Goal: Task Accomplishment & Management: Manage account settings

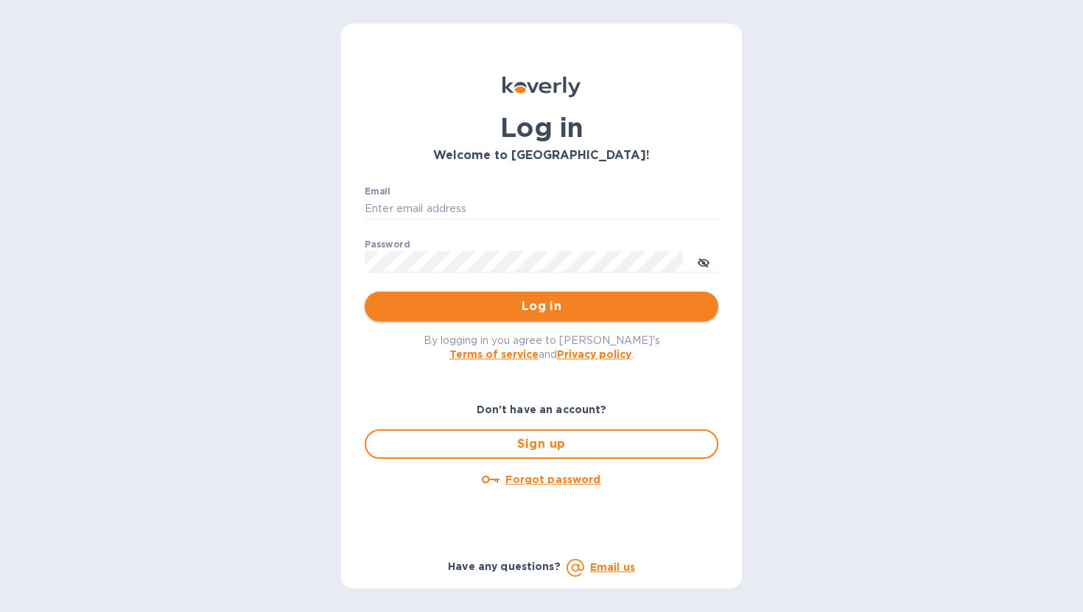
type input "cris@vvwineco.com"
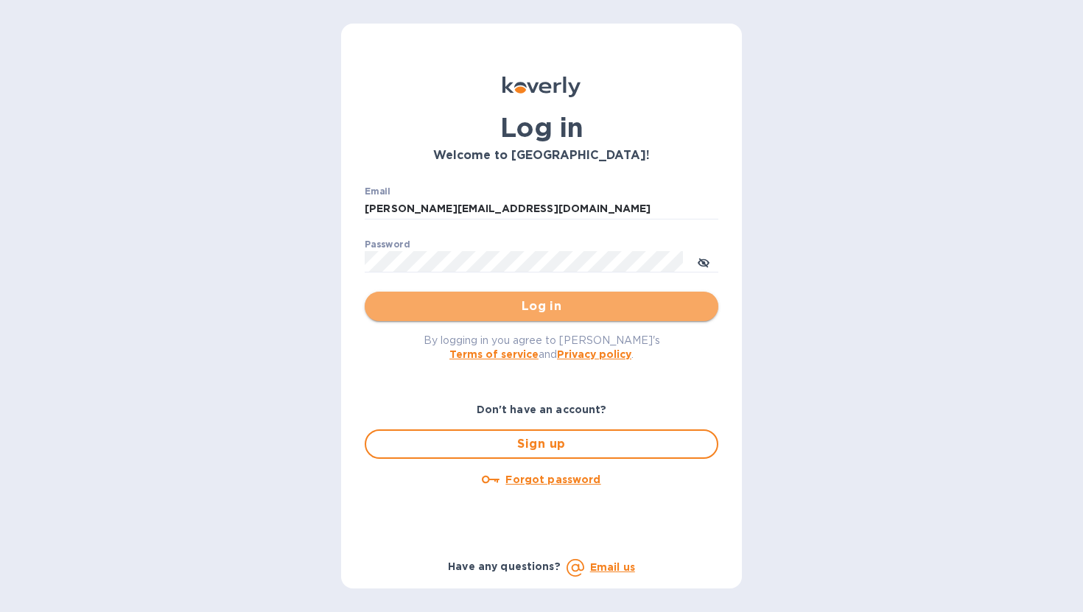
click at [549, 301] on span "Log in" at bounding box center [541, 307] width 330 height 18
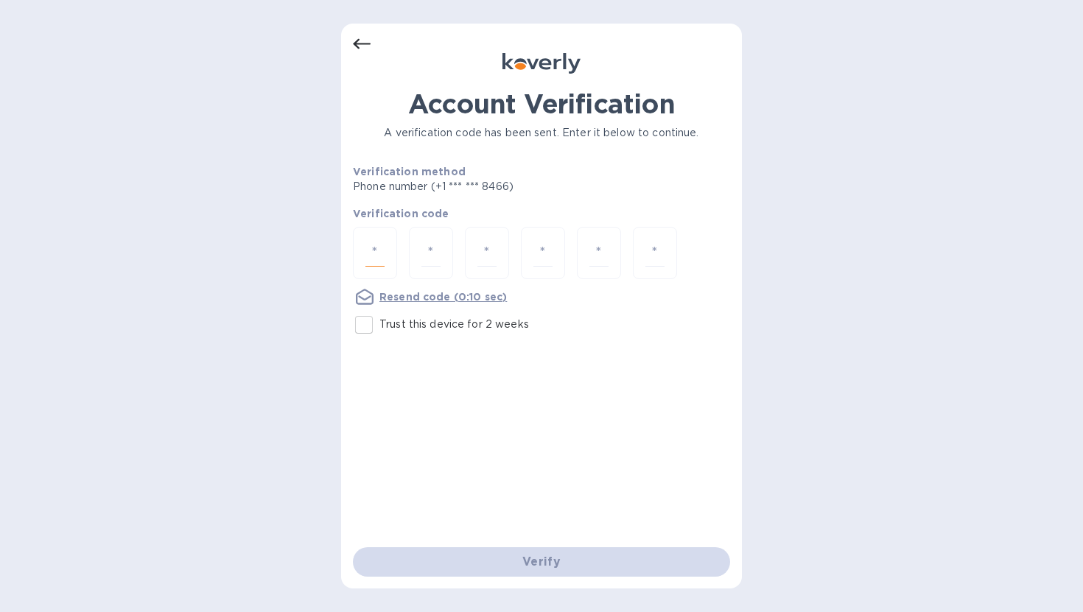
click at [380, 255] on input "number" at bounding box center [374, 252] width 19 height 27
type input "7"
type input "6"
type input "5"
type input "6"
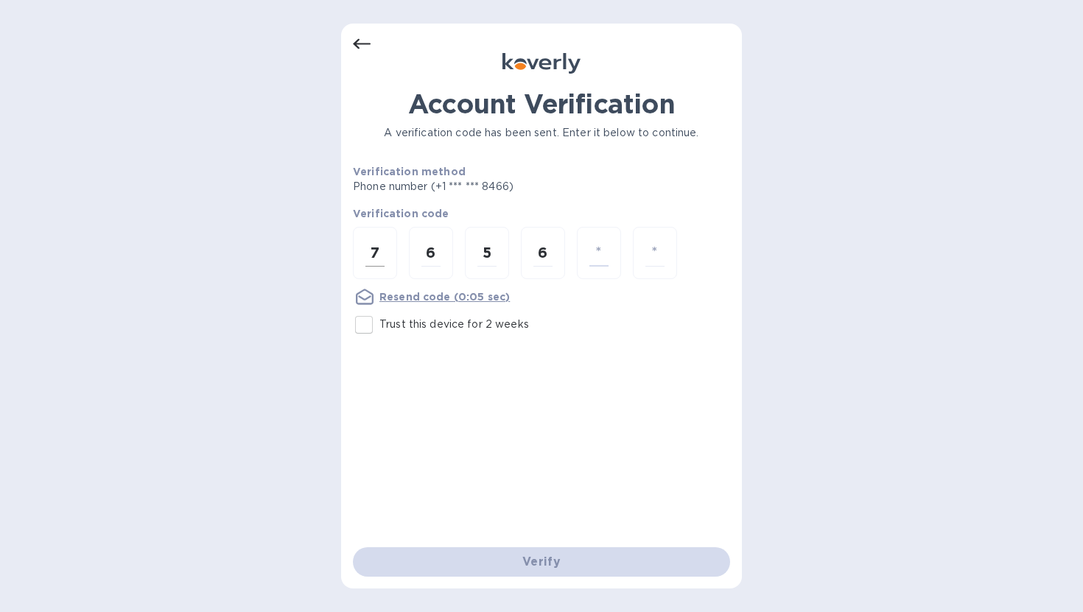
type input "3"
type input "1"
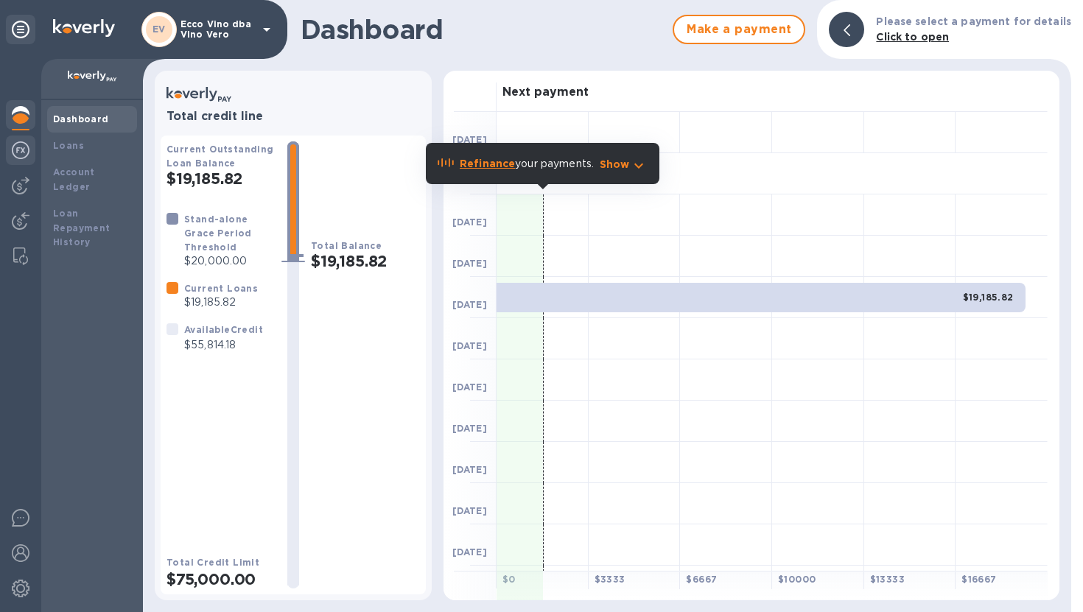
click at [27, 152] on img at bounding box center [21, 150] width 18 height 18
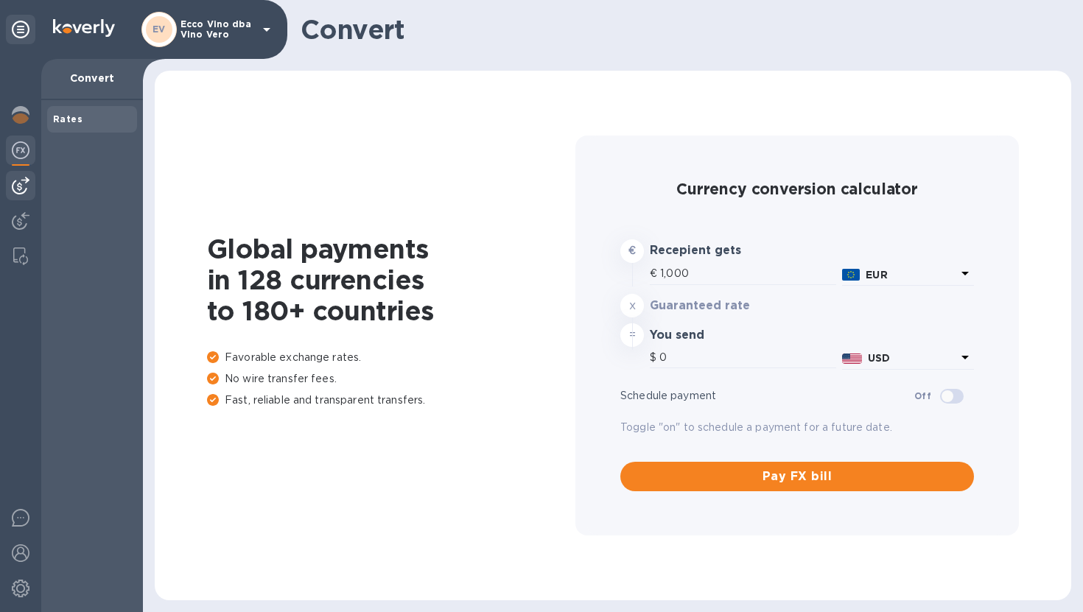
type input "1,193.72"
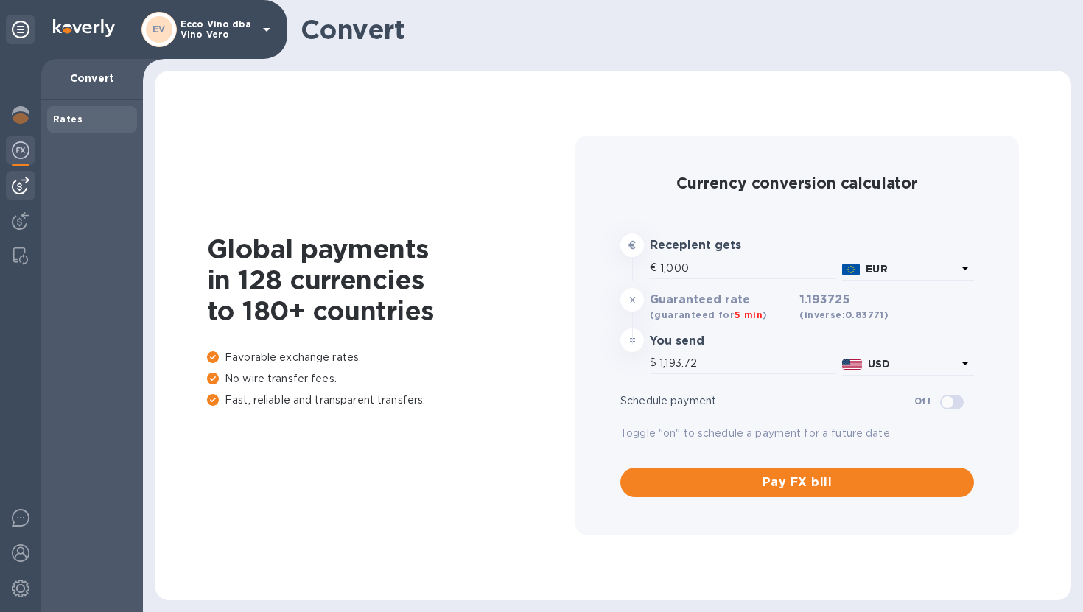
click at [23, 187] on img at bounding box center [21, 186] width 18 height 18
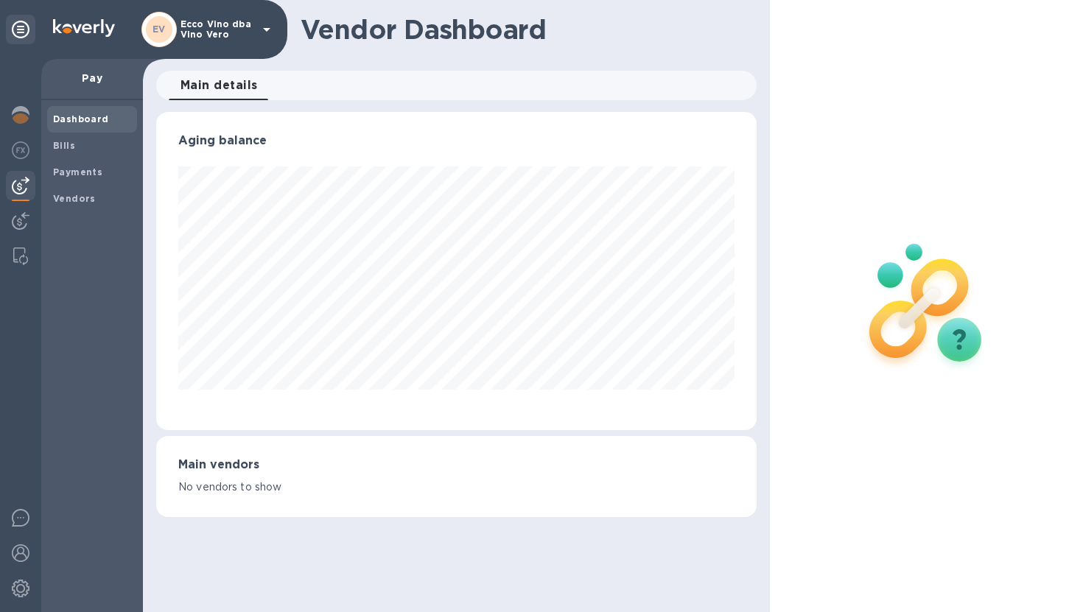
scroll to position [318, 600]
click at [26, 226] on img at bounding box center [21, 221] width 18 height 18
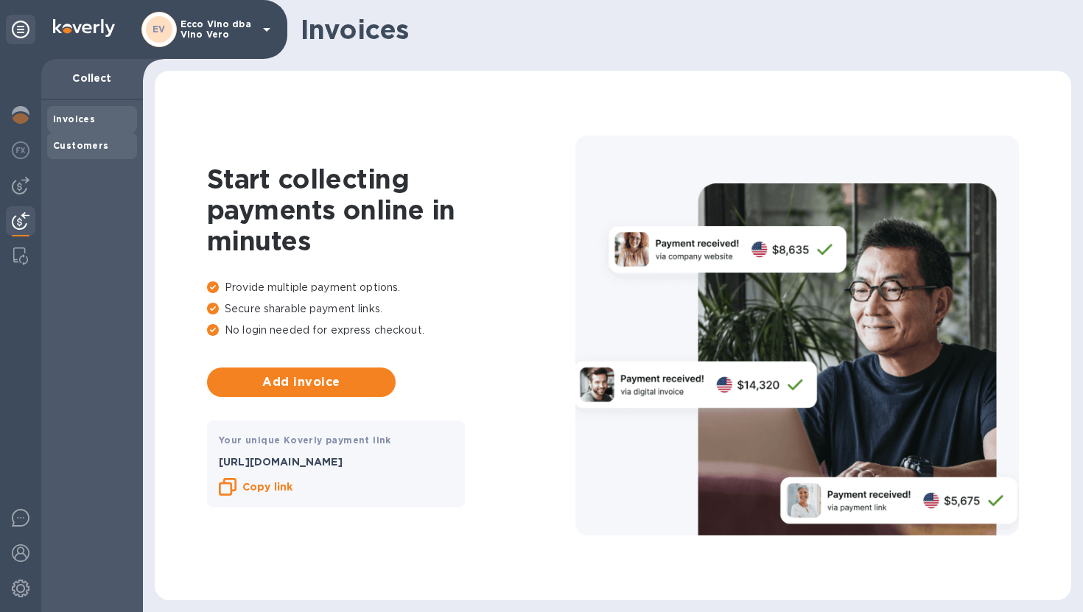
click at [78, 147] on b "Customers" at bounding box center [81, 145] width 56 height 11
click at [27, 119] on img at bounding box center [21, 115] width 18 height 18
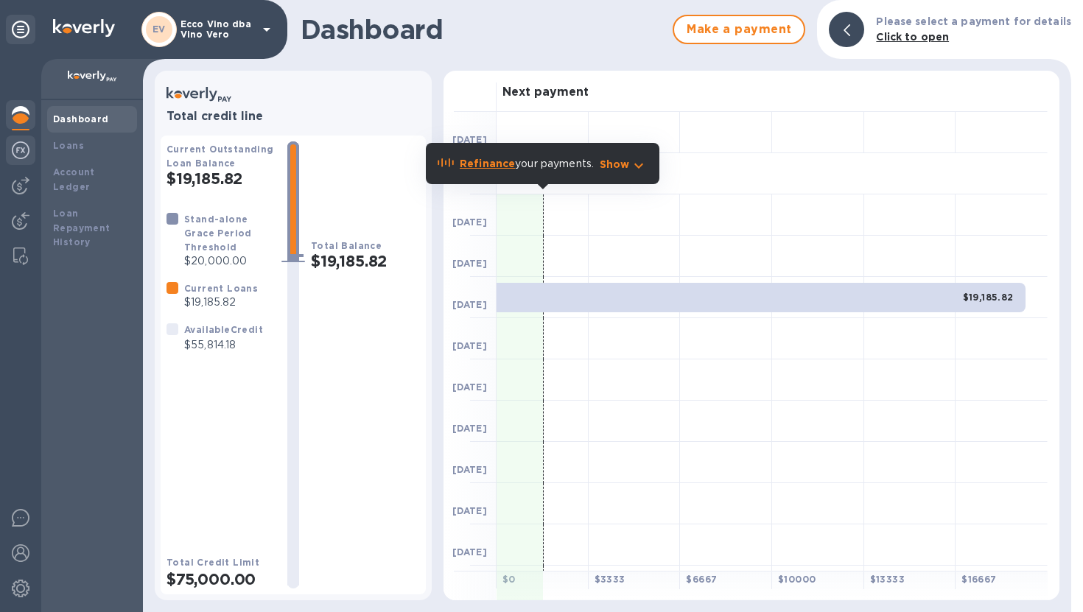
click at [21, 152] on img at bounding box center [21, 150] width 18 height 18
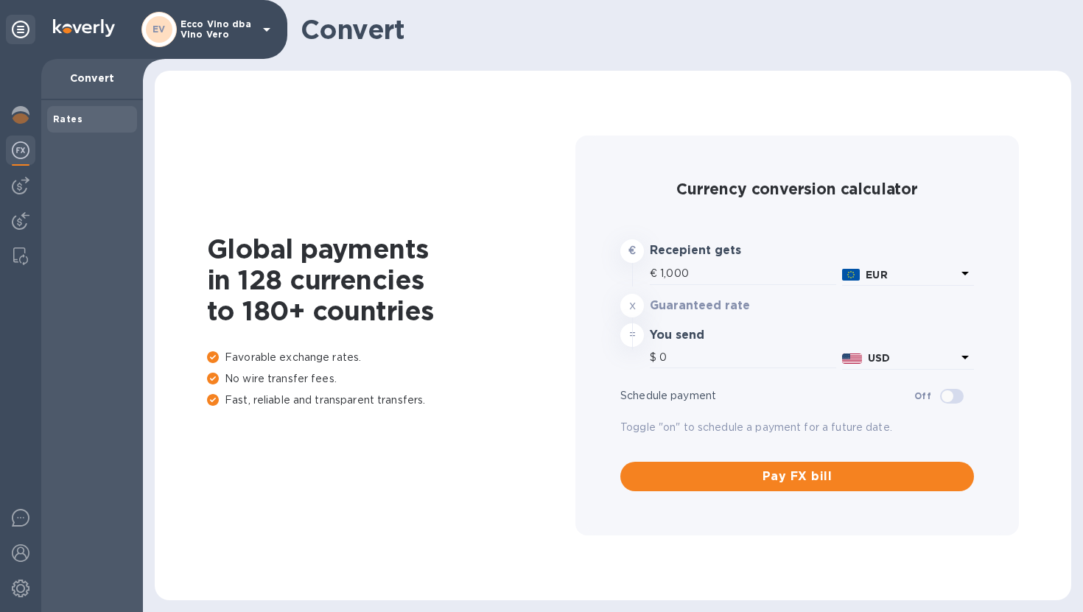
type input "1,193.72"
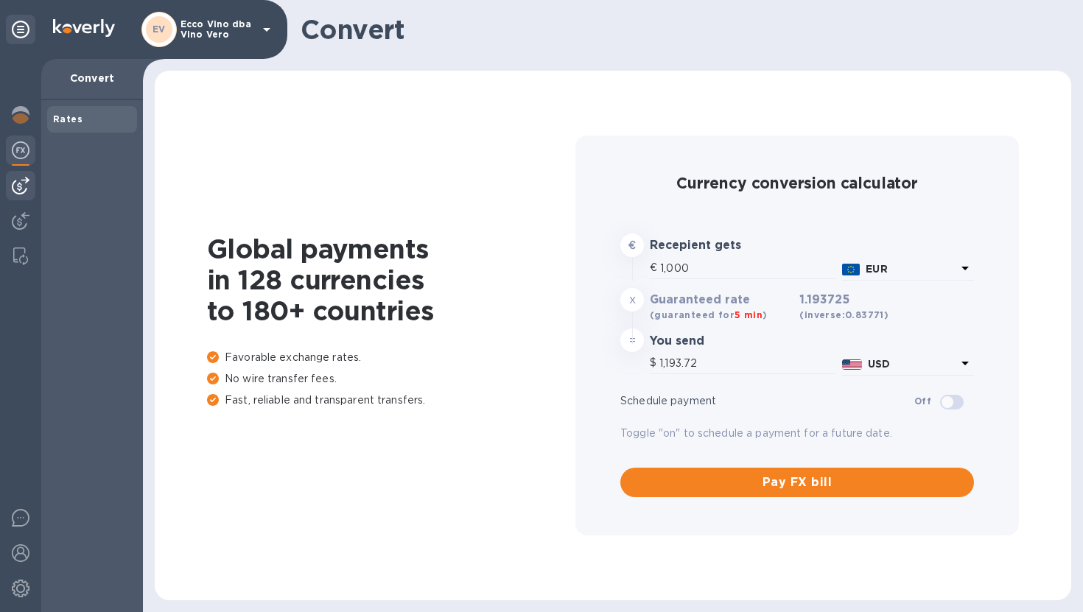
click at [21, 186] on img at bounding box center [21, 186] width 18 height 18
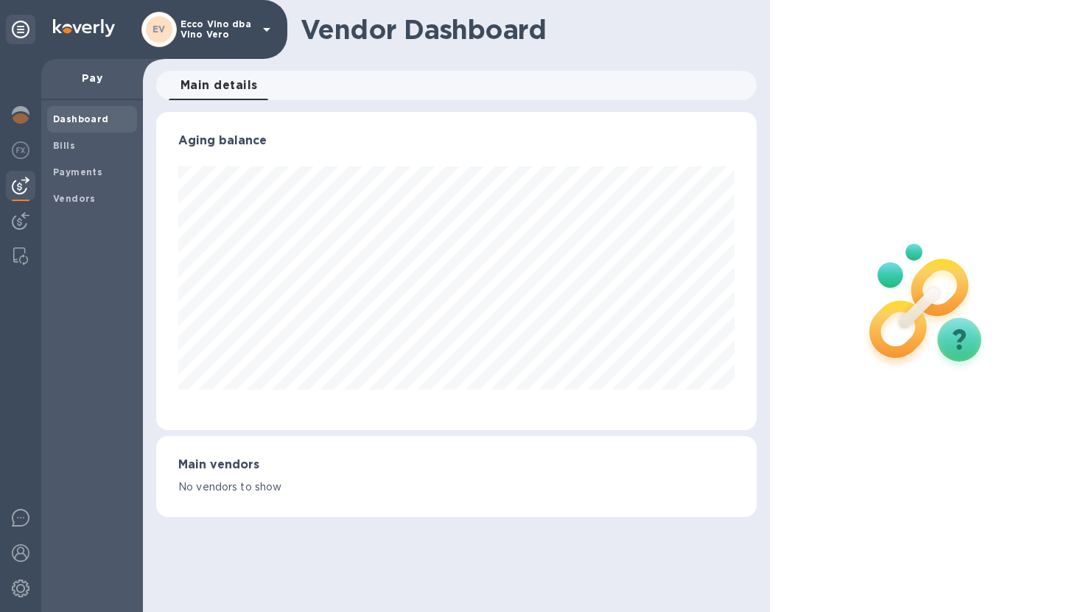
scroll to position [318, 600]
click at [91, 173] on b "Payments" at bounding box center [77, 171] width 49 height 11
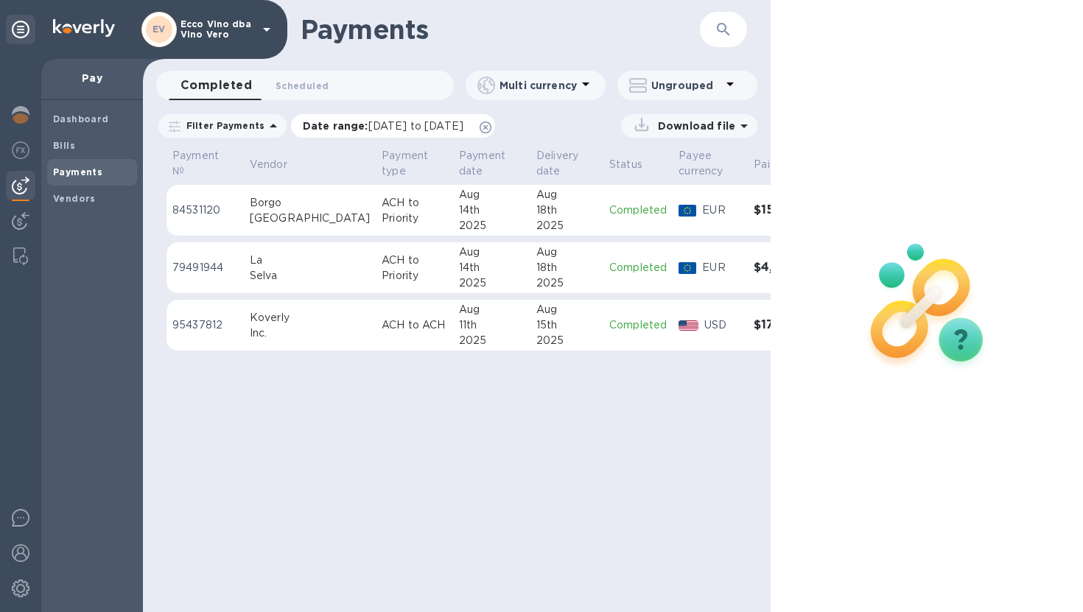
click at [491, 125] on icon at bounding box center [485, 128] width 12 height 12
